Goal: Information Seeking & Learning: Learn about a topic

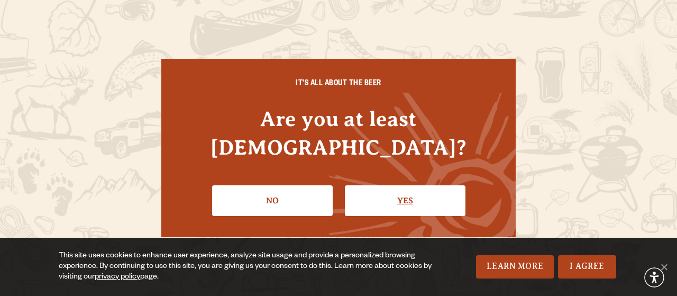
click at [403, 185] on link "Yes" at bounding box center [405, 200] width 121 height 31
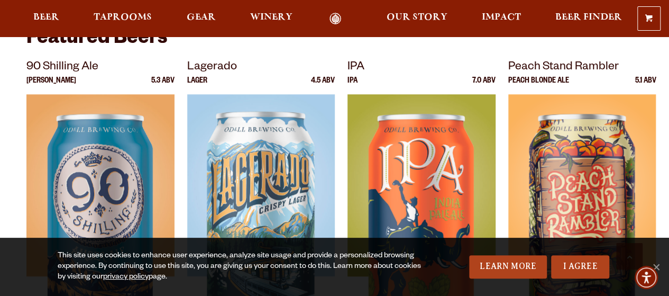
scroll to position [423, 0]
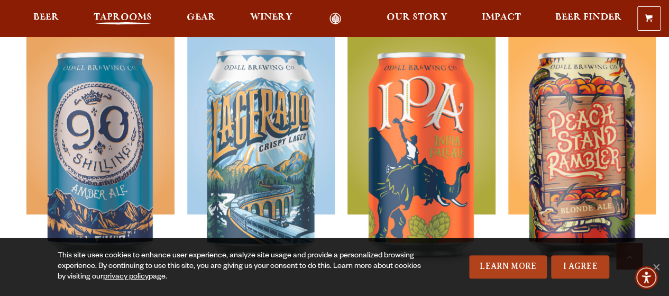
click at [100, 20] on span "Taprooms" at bounding box center [123, 17] width 58 height 8
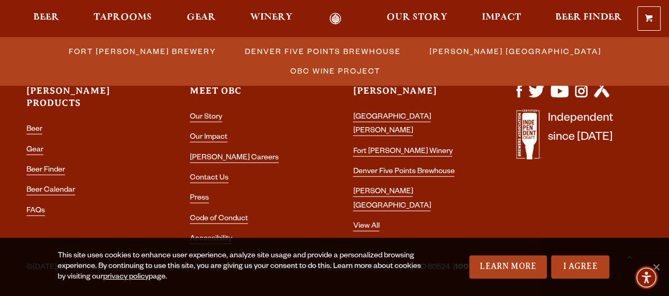
scroll to position [1291, 0]
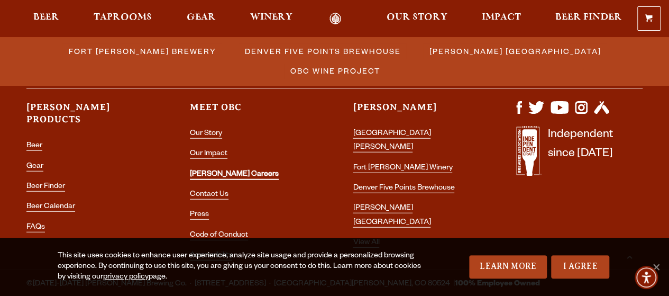
click at [212, 170] on link "[PERSON_NAME] Careers" at bounding box center [234, 175] width 89 height 10
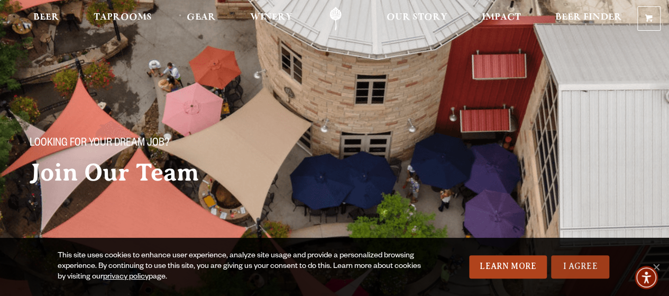
click at [582, 271] on link "I Agree" at bounding box center [580, 266] width 58 height 23
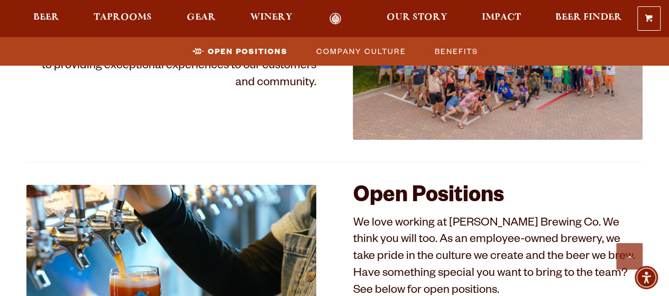
scroll to position [582, 0]
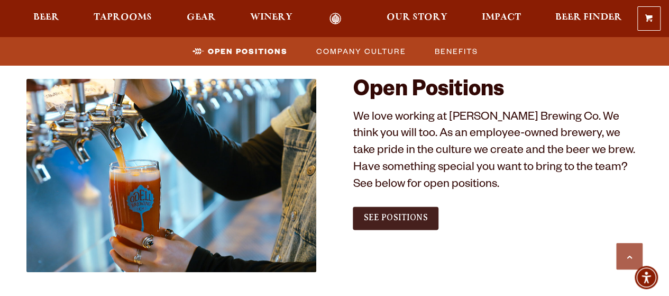
click at [403, 218] on span "See Positions" at bounding box center [395, 218] width 64 height 10
